Goal: Task Accomplishment & Management: Use online tool/utility

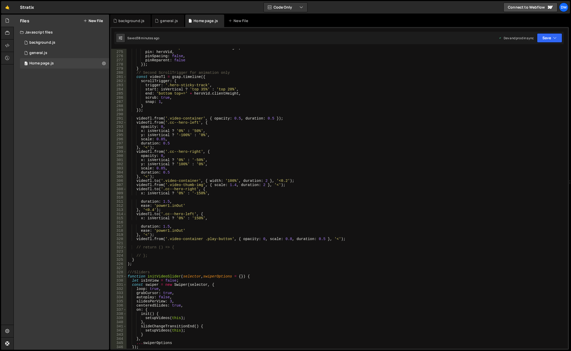
scroll to position [1154, 0]
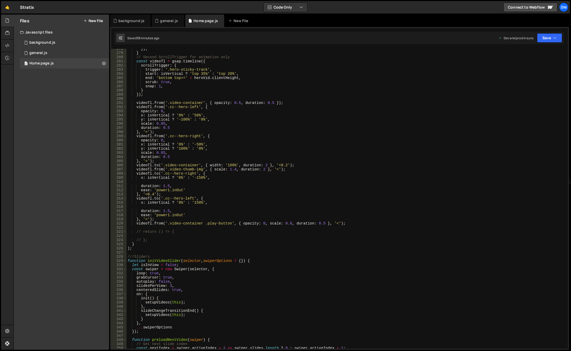
click at [235, 215] on div "}) ; } // Second ScrollTrigger for animation only const videoTl = gsap . timeli…" at bounding box center [347, 201] width 440 height 308
drag, startPoint x: 169, startPoint y: 224, endPoint x: 201, endPoint y: 225, distance: 32.0
click at [201, 225] on div "}) ; } // Second ScrollTrigger for animation only const videoTl = gsap . timeli…" at bounding box center [347, 201] width 440 height 308
paste textarea "// return () => {"
click at [209, 233] on div "}) ; } // Second ScrollTrigger for animation only const videoTl = gsap . timeli…" at bounding box center [347, 201] width 440 height 308
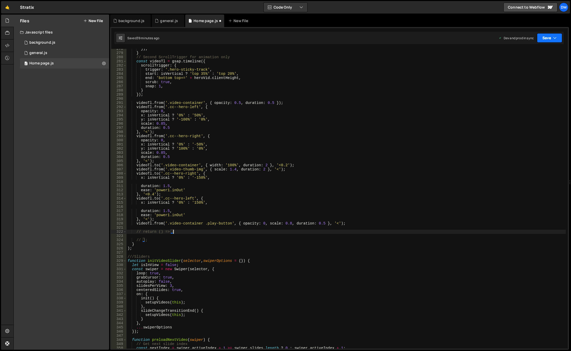
click at [556, 37] on button "Save" at bounding box center [549, 37] width 25 height 9
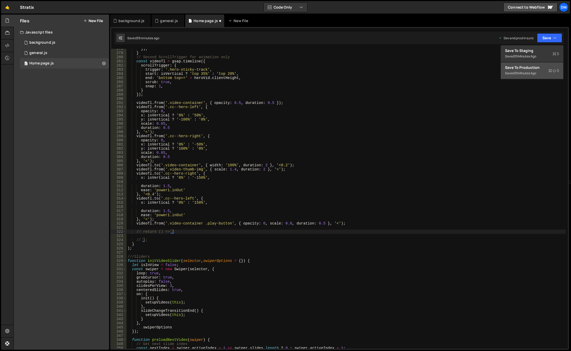
click at [530, 66] on div "Save to Production S" at bounding box center [532, 67] width 54 height 5
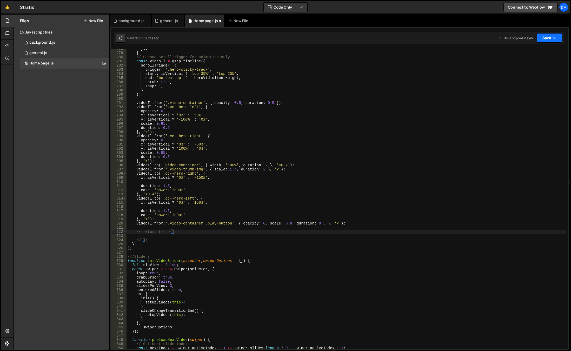
click at [542, 35] on button "Save" at bounding box center [549, 37] width 25 height 9
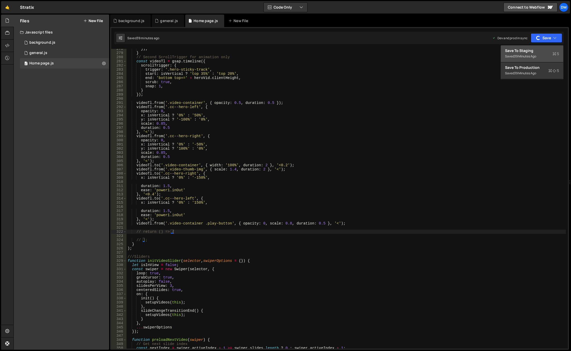
click at [529, 55] on div "39 minutes ago" at bounding box center [525, 56] width 22 height 4
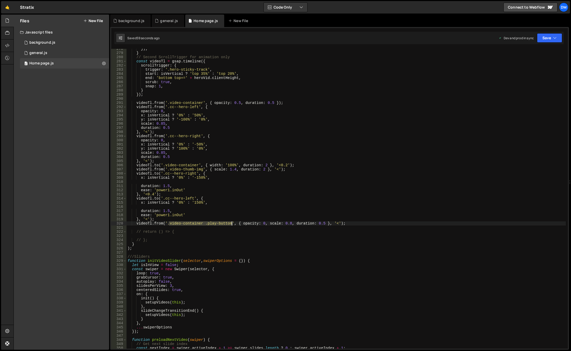
drag, startPoint x: 169, startPoint y: 223, endPoint x: 231, endPoint y: 224, distance: 61.9
click at [231, 224] on div "}) ; } // Second ScrollTrigger for animation only const videoTl = gsap . timeli…" at bounding box center [347, 201] width 440 height 308
paste textarea "data-hero-play"
type textarea "videoTl.from('[data-hero-play]', { opacity: 0, scale: 0.8, duration: 0.5 }, '<'…"
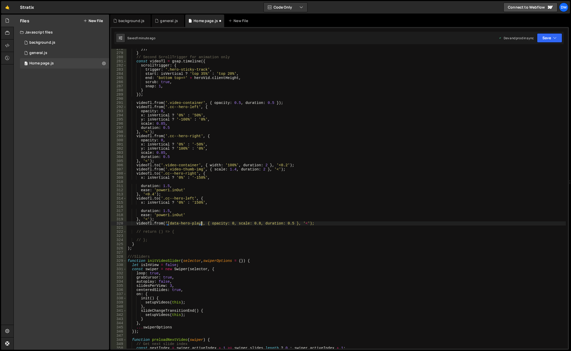
scroll to position [0, 5]
click at [259, 208] on div "}) ; } // Second ScrollTrigger for animation only const videoTl = gsap . timeli…" at bounding box center [347, 201] width 440 height 308
drag, startPoint x: 552, startPoint y: 35, endPoint x: 543, endPoint y: 51, distance: 17.9
click at [552, 35] on button "Save" at bounding box center [549, 37] width 25 height 9
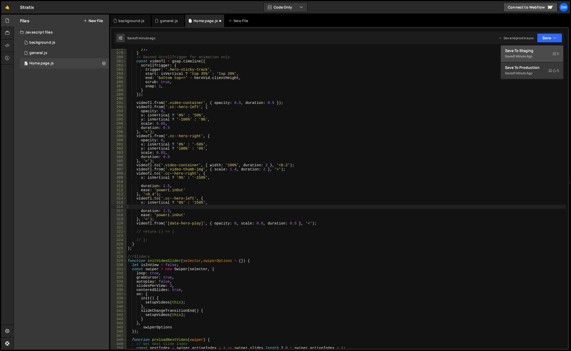
click at [542, 51] on div "Save to Staging S" at bounding box center [532, 50] width 54 height 5
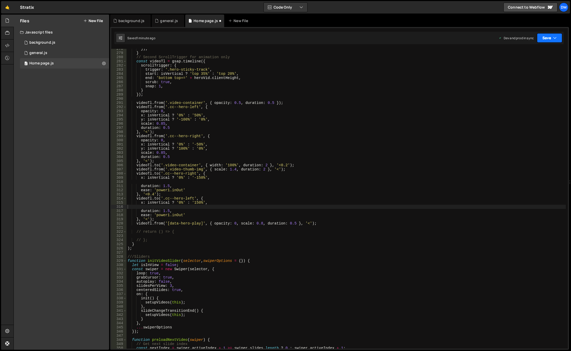
drag, startPoint x: 553, startPoint y: 38, endPoint x: 537, endPoint y: 59, distance: 26.7
click at [553, 37] on icon "button" at bounding box center [555, 37] width 4 height 5
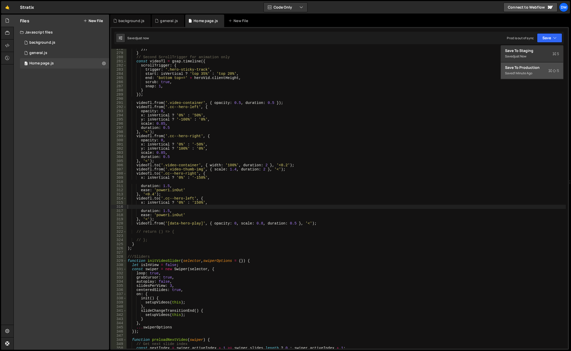
click at [525, 67] on div "Save to Production S" at bounding box center [532, 67] width 54 height 5
click at [162, 224] on div "}) ; } // Second ScrollTrigger for animation only const videoTl = gsap . timeli…" at bounding box center [347, 201] width 440 height 308
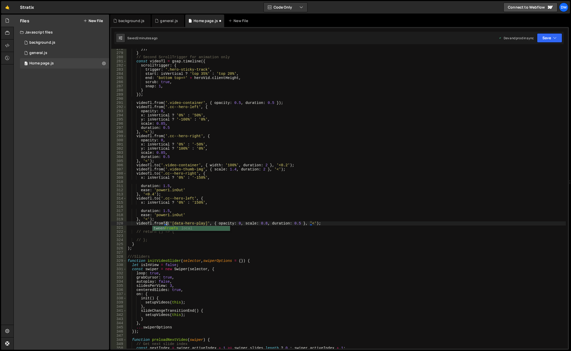
scroll to position [0, 3]
click at [211, 224] on div "}) ; } // Second ScrollTrigger for animation only const videoTl = gsap . timeli…" at bounding box center [347, 201] width 440 height 308
drag, startPoint x: 223, startPoint y: 225, endPoint x: 245, endPoint y: 225, distance: 22.1
click at [245, 225] on div "}) ; } // Second ScrollTrigger for animation only const videoTl = gsap . timeli…" at bounding box center [347, 201] width 440 height 308
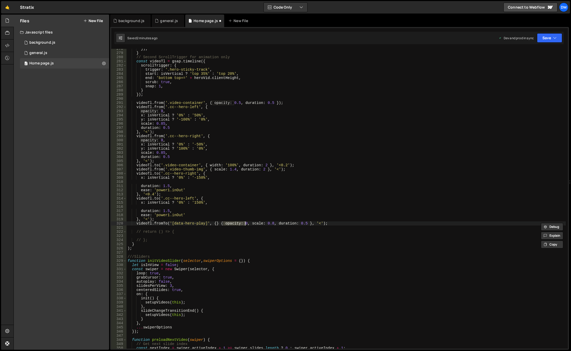
click at [214, 223] on div "}) ; } // Second ScrollTrigger for animation only const videoTl = gsap . timeli…" at bounding box center [347, 201] width 440 height 308
paste textarea "opacity: 0"
drag, startPoint x: 271, startPoint y: 224, endPoint x: 293, endPoint y: 225, distance: 21.8
click at [293, 225] on div "}) ; } // Second ScrollTrigger for animation only const videoTl = gsap . timeli…" at bounding box center [347, 201] width 440 height 308
click at [237, 223] on div "}) ; } // Second ScrollTrigger for animation only const videoTl = gsap . timeli…" at bounding box center [347, 201] width 440 height 308
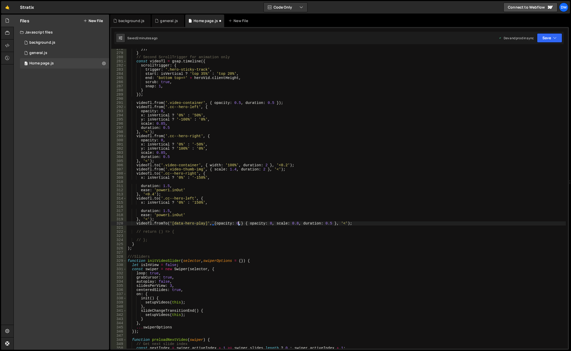
scroll to position [0, 8]
paste textarea "scale: 0.8"
click at [292, 224] on div "}) ; } // Second ScrollTrigger for animation only const videoTl = gsap . timeli…" at bounding box center [347, 201] width 440 height 308
drag, startPoint x: 313, startPoint y: 224, endPoint x: 319, endPoint y: 225, distance: 6.0
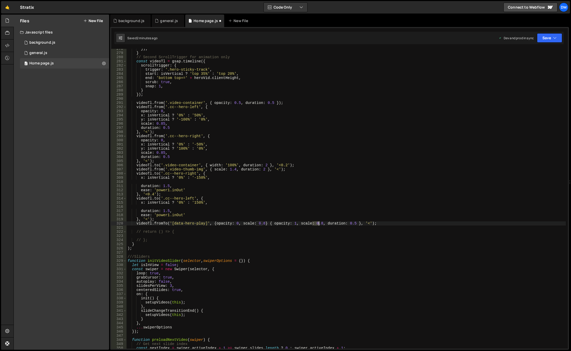
click at [319, 225] on div "}) ; } // Second ScrollTrigger for animation only const videoTl = gsap . timeli…" at bounding box center [347, 201] width 440 height 308
click at [352, 192] on div "}) ; } // Second ScrollTrigger for animation only const videoTl = gsap . timeli…" at bounding box center [347, 201] width 440 height 308
drag, startPoint x: 552, startPoint y: 38, endPoint x: 548, endPoint y: 44, distance: 7.1
click at [552, 39] on button "Save" at bounding box center [549, 37] width 25 height 9
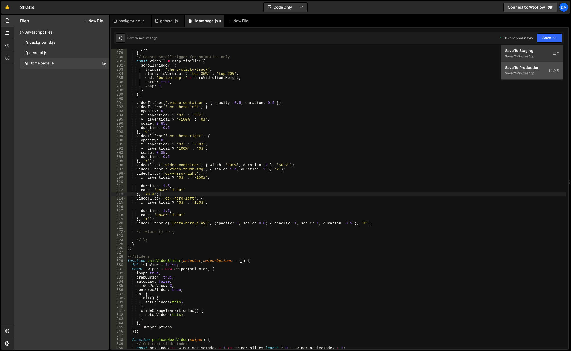
click at [530, 63] on button "Save to Production S Saved 2 minutes ago" at bounding box center [532, 70] width 62 height 17
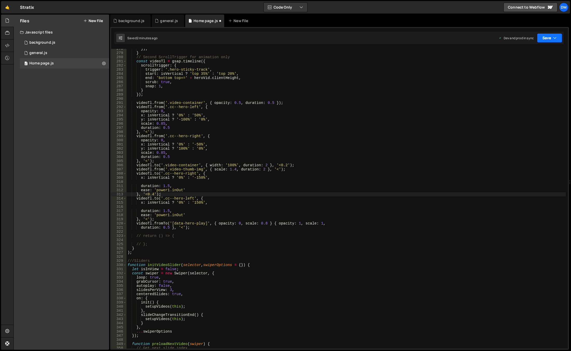
click at [544, 37] on button "Save" at bounding box center [549, 37] width 25 height 9
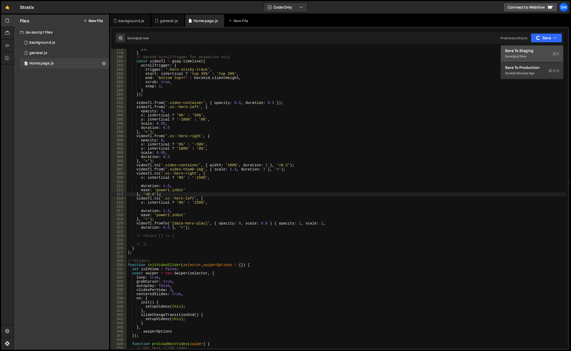
click at [535, 49] on div "Save to Staging S" at bounding box center [532, 50] width 54 height 5
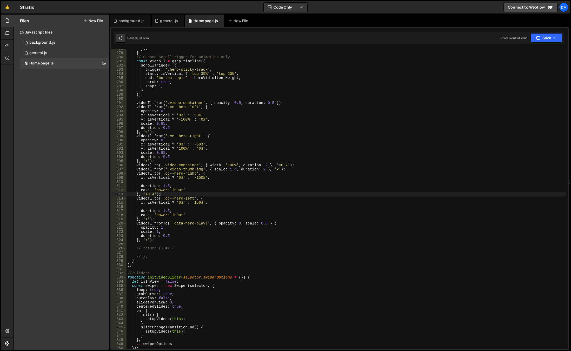
click at [428, 165] on div "}) ; } // Second ScrollTrigger for animation only const videoTl = gsap . timeli…" at bounding box center [347, 201] width 440 height 308
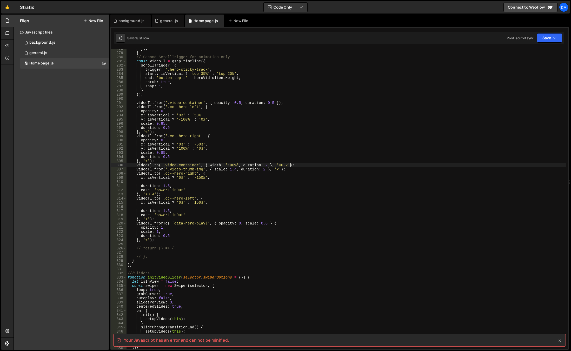
click at [271, 224] on div "}) ; } // Second ScrollTrigger for animation only const videoTl = gsap . timeli…" at bounding box center [347, 201] width 440 height 308
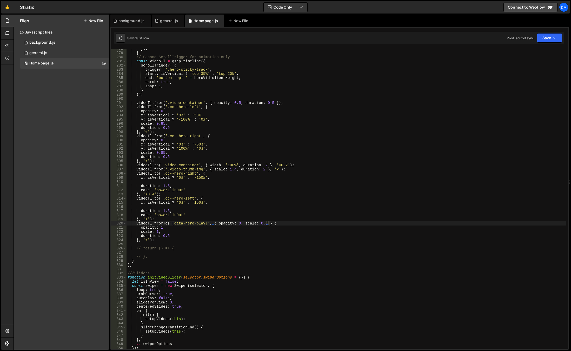
scroll to position [0, 10]
type textarea "videoTl.fromTo('[data-hero-play]', { opacity: 0, scale: 0.8 }, {"
click at [544, 38] on button "Save" at bounding box center [549, 37] width 25 height 9
click at [524, 66] on div "Save to Production S" at bounding box center [532, 67] width 54 height 5
click at [541, 38] on button "Save" at bounding box center [546, 37] width 31 height 9
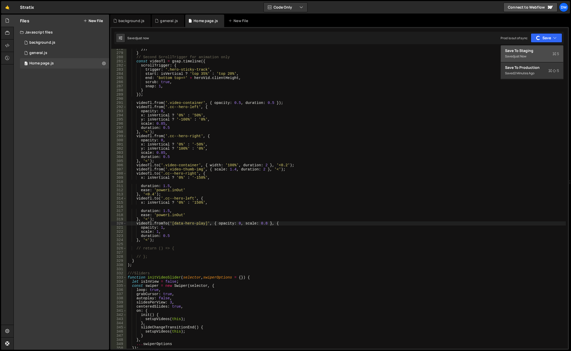
drag, startPoint x: 529, startPoint y: 51, endPoint x: 510, endPoint y: 60, distance: 22.0
click at [529, 51] on div "Save to Staging S" at bounding box center [532, 50] width 54 height 5
